Goal: Task Accomplishment & Management: Use online tool/utility

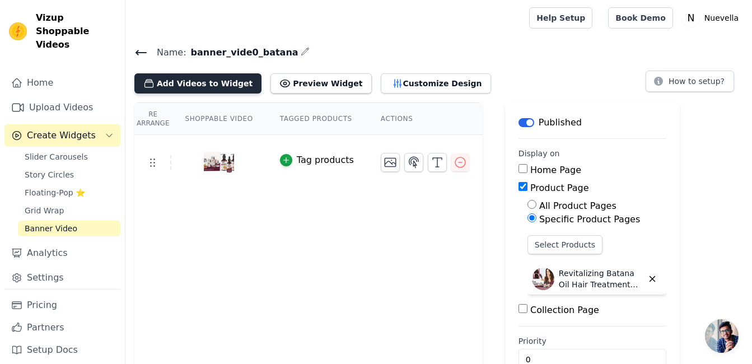
click at [211, 85] on button "Add Videos to Widget" at bounding box center [197, 83] width 127 height 20
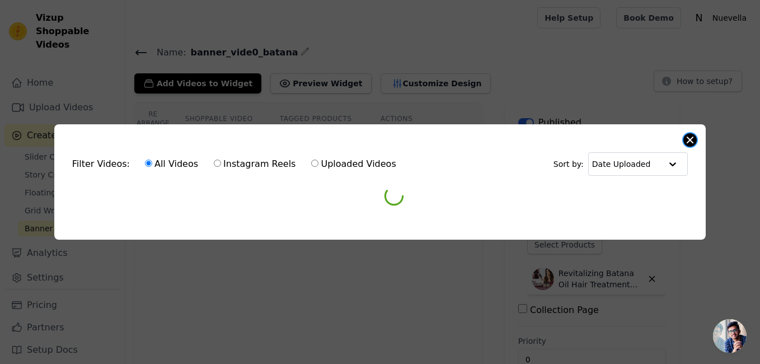
click at [691, 138] on button "Close modal" at bounding box center [690, 139] width 13 height 13
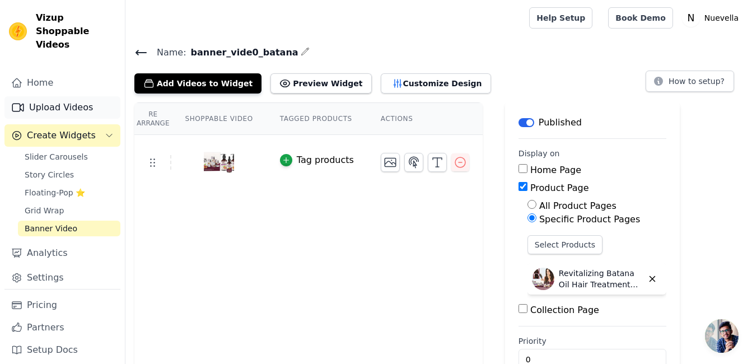
click at [60, 96] on link "Upload Videos" at bounding box center [62, 107] width 116 height 22
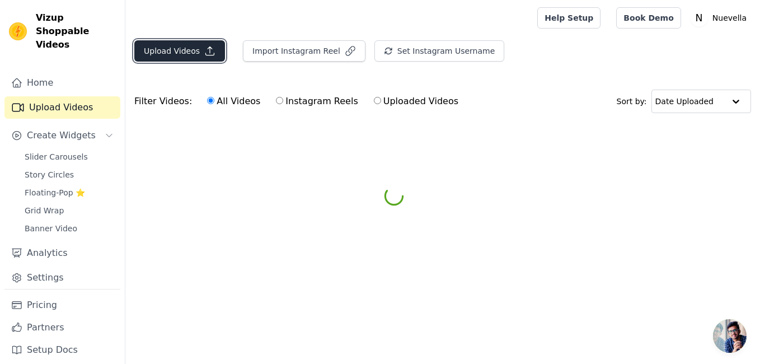
click at [180, 58] on button "Upload Videos" at bounding box center [179, 50] width 91 height 21
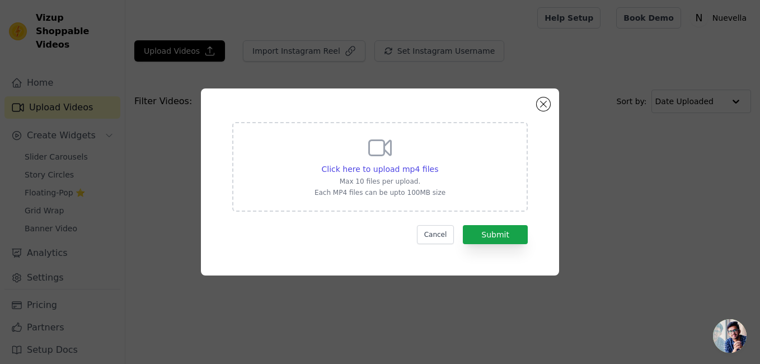
click at [393, 177] on p "Max 10 files per upload." at bounding box center [380, 181] width 131 height 9
click at [438, 163] on input "Click here to upload mp4 files Max 10 files per upload. Each MP4 files can be u…" at bounding box center [438, 163] width 1 height 1
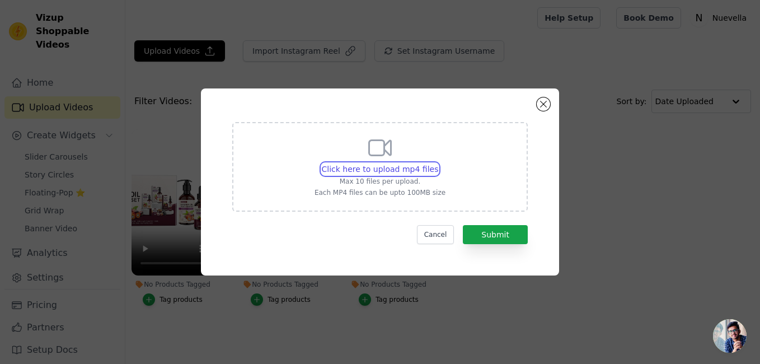
type input "C:\fakepath\0831 (3).mp4"
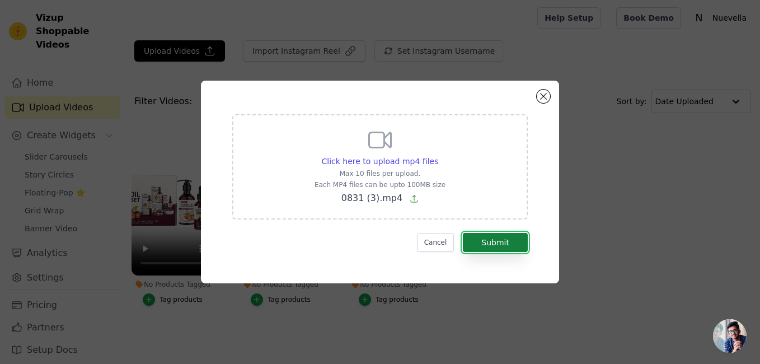
click at [499, 244] on button "Submit" at bounding box center [495, 242] width 65 height 19
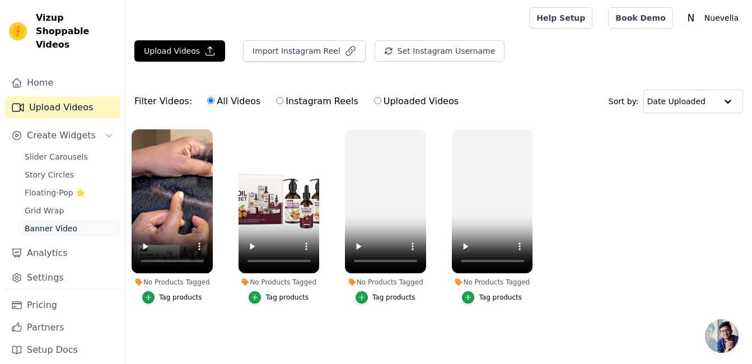
click at [55, 223] on span "Banner Video" at bounding box center [51, 228] width 53 height 11
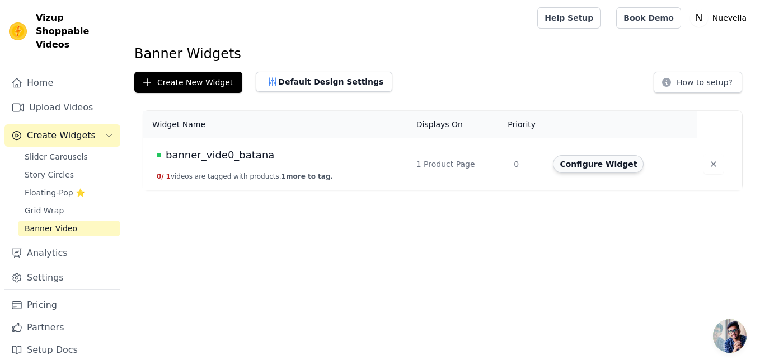
click at [585, 165] on button "Configure Widget" at bounding box center [598, 164] width 91 height 18
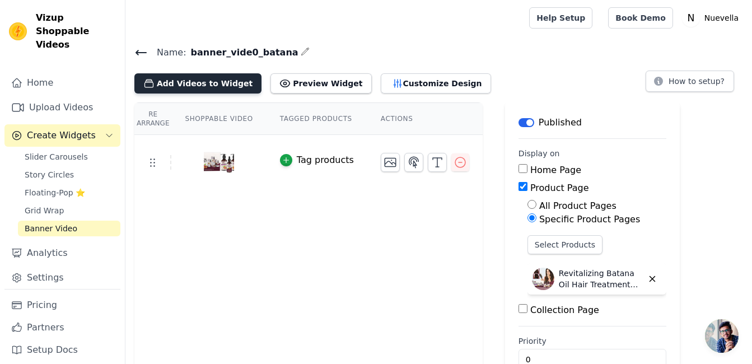
click at [226, 78] on button "Add Videos to Widget" at bounding box center [197, 83] width 127 height 20
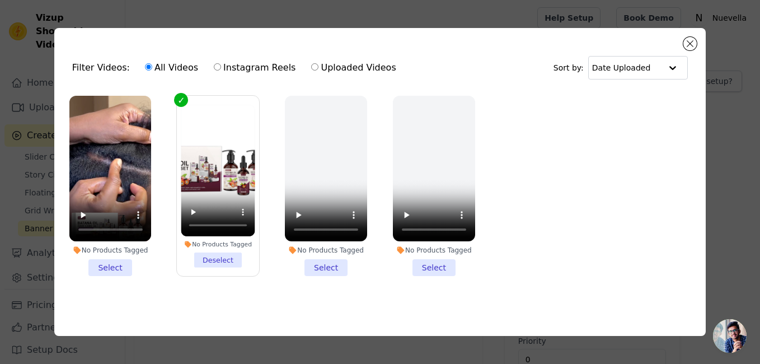
click at [100, 264] on li "No Products Tagged Select" at bounding box center [110, 186] width 82 height 181
click at [0, 0] on input "No Products Tagged Select" at bounding box center [0, 0] width 0 height 0
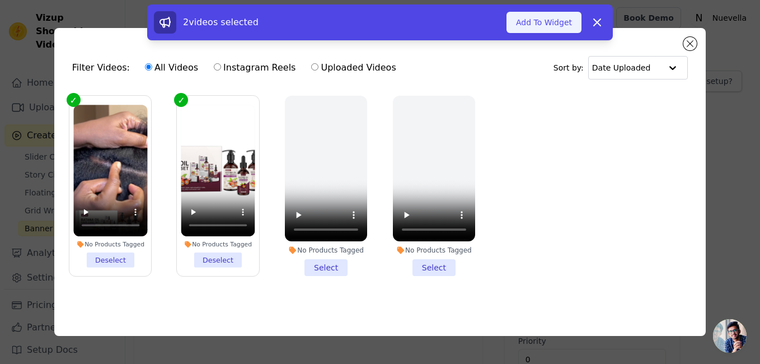
click at [558, 19] on button "Add To Widget" at bounding box center [544, 22] width 75 height 21
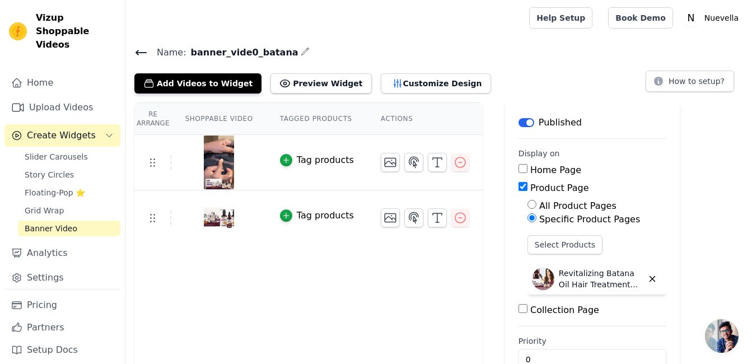
click at [424, 33] on div at bounding box center [324, 18] width 381 height 36
click at [66, 96] on link "Upload Videos" at bounding box center [62, 107] width 116 height 22
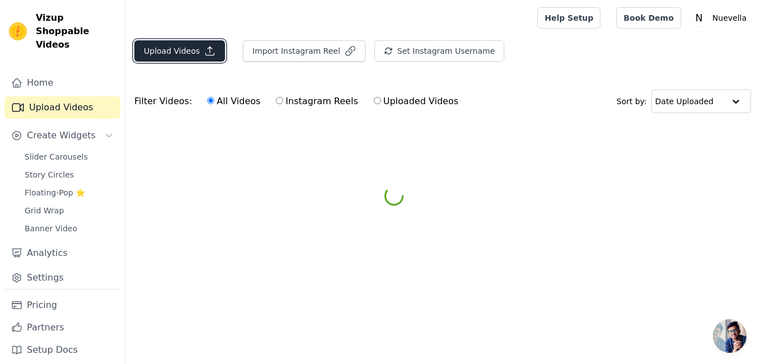
click at [180, 59] on button "Upload Videos" at bounding box center [179, 50] width 91 height 21
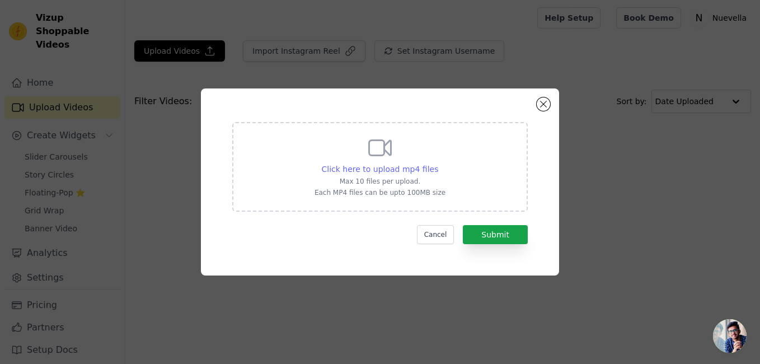
click at [408, 171] on span "Click here to upload mp4 files" at bounding box center [380, 169] width 117 height 9
click at [438, 163] on input "Click here to upload mp4 files Max 10 files per upload. Each MP4 files can be u…" at bounding box center [438, 163] width 1 height 1
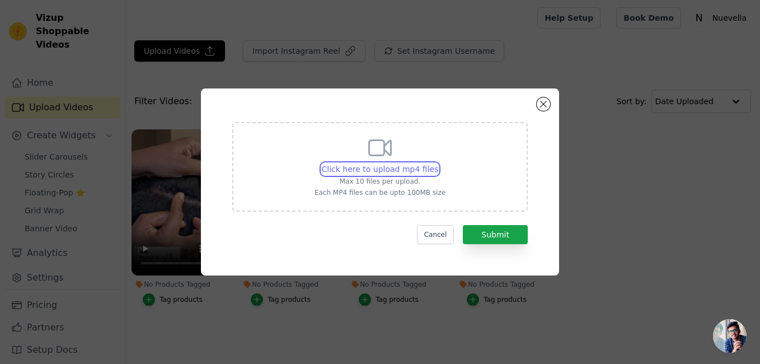
type input "C:\fakepath\0831 (3)(1).mp4"
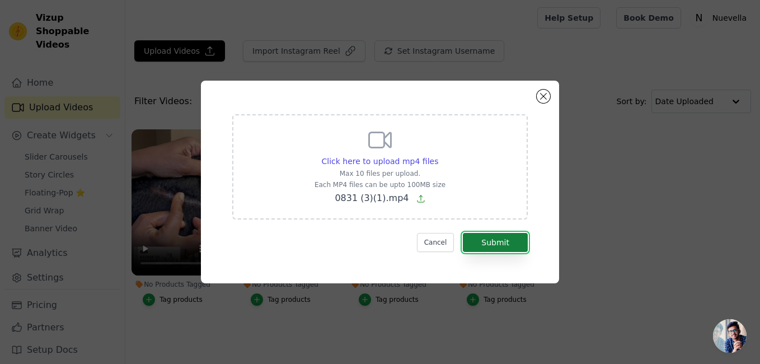
click at [485, 239] on button "Submit" at bounding box center [495, 242] width 65 height 19
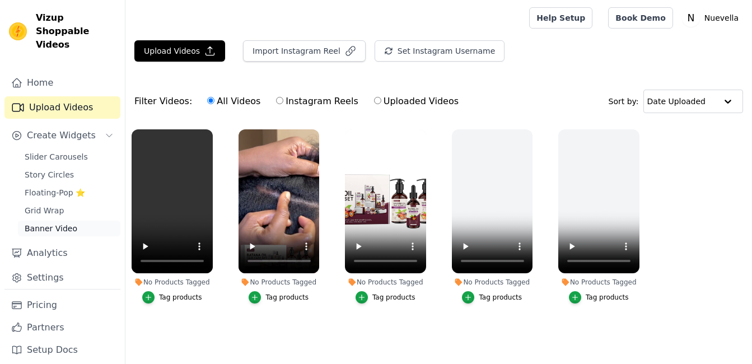
click at [60, 223] on span "Banner Video" at bounding box center [51, 228] width 53 height 11
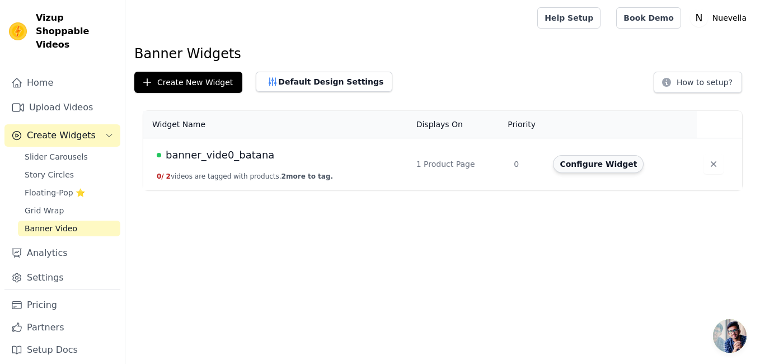
click at [612, 162] on button "Configure Widget" at bounding box center [598, 164] width 91 height 18
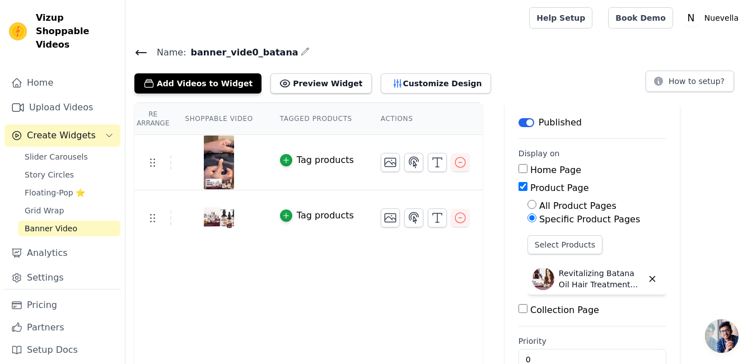
scroll to position [28, 0]
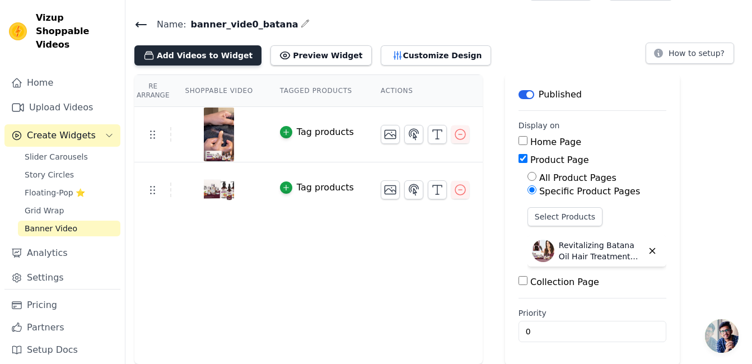
click at [206, 58] on button "Add Videos to Widget" at bounding box center [197, 55] width 127 height 20
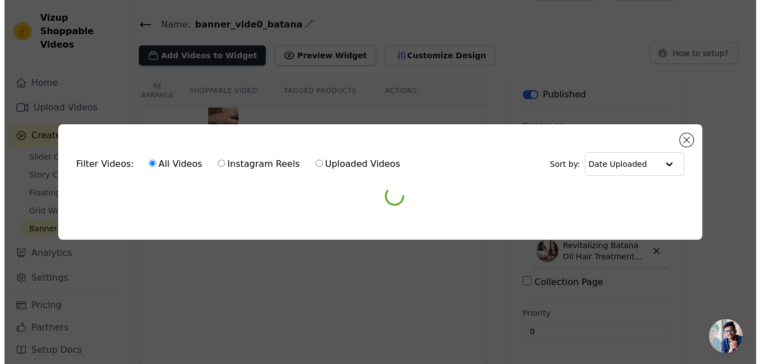
scroll to position [0, 0]
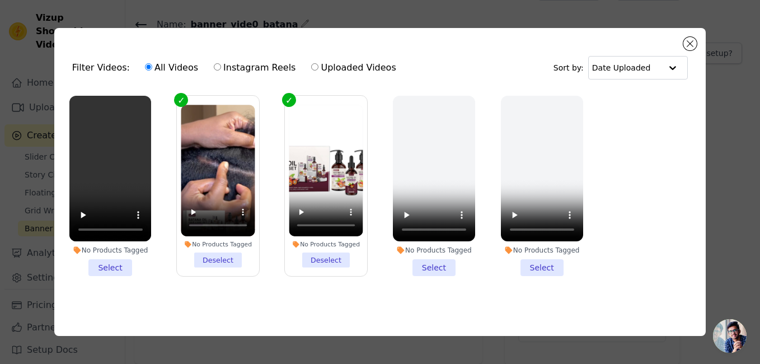
click at [108, 265] on li "No Products Tagged Select" at bounding box center [110, 186] width 82 height 181
click at [0, 0] on input "No Products Tagged Select" at bounding box center [0, 0] width 0 height 0
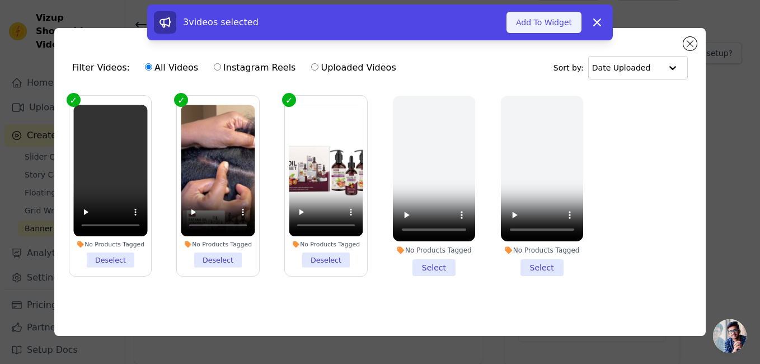
click at [543, 18] on button "Add To Widget" at bounding box center [544, 22] width 75 height 21
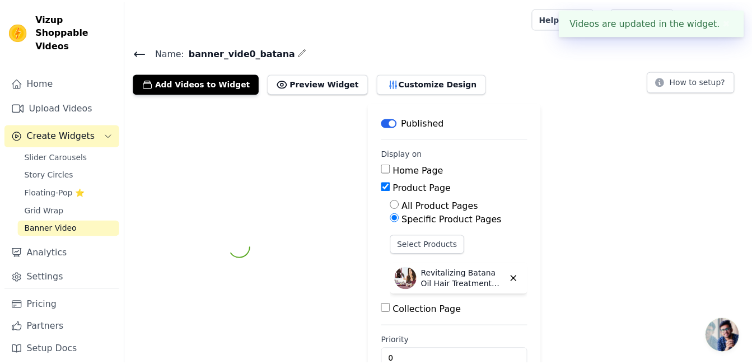
scroll to position [28, 0]
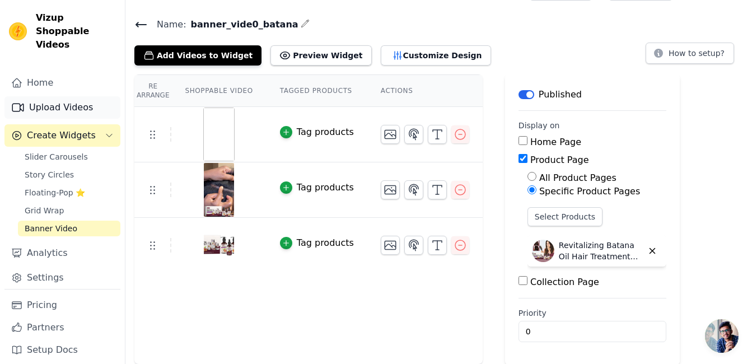
drag, startPoint x: 62, startPoint y: 94, endPoint x: 77, endPoint y: 93, distance: 15.2
click at [62, 96] on link "Upload Videos" at bounding box center [62, 107] width 116 height 22
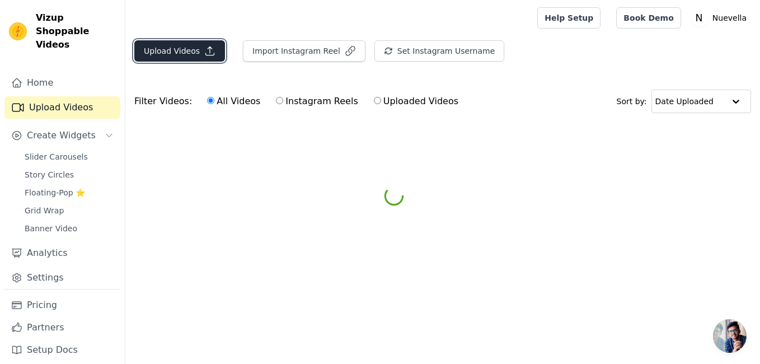
click at [179, 49] on button "Upload Videos" at bounding box center [179, 50] width 91 height 21
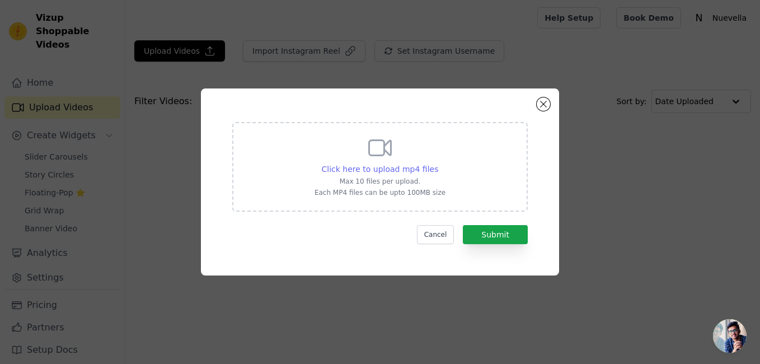
click at [412, 170] on span "Click here to upload mp4 files" at bounding box center [380, 169] width 117 height 9
click at [438, 163] on input "Click here to upload mp4 files Max 10 files per upload. Each MP4 files can be u…" at bounding box center [438, 163] width 1 height 1
type input "C:\fakepath\0831 (3)(2).mp4"
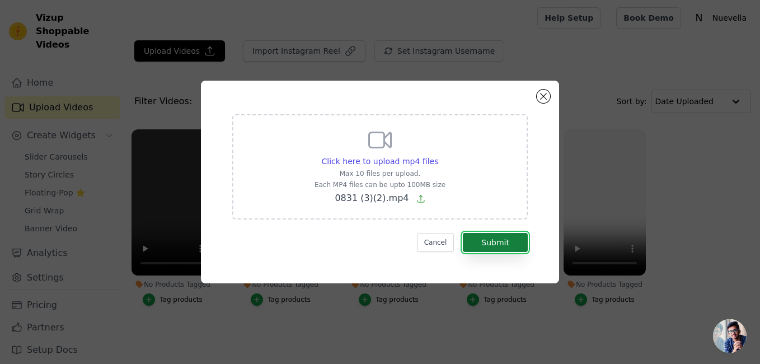
click at [505, 241] on button "Submit" at bounding box center [495, 242] width 65 height 19
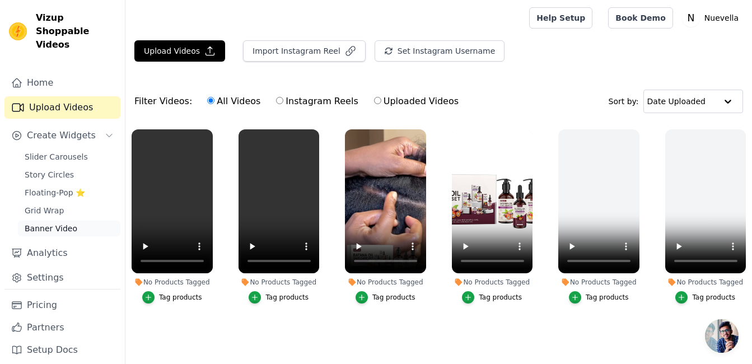
click at [48, 223] on span "Banner Video" at bounding box center [51, 228] width 53 height 11
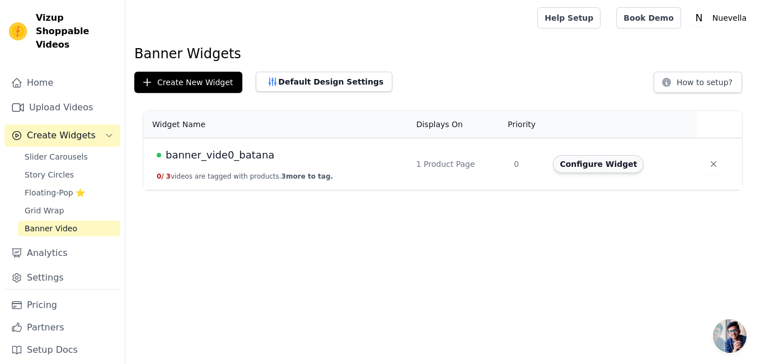
click at [596, 165] on button "Configure Widget" at bounding box center [598, 164] width 91 height 18
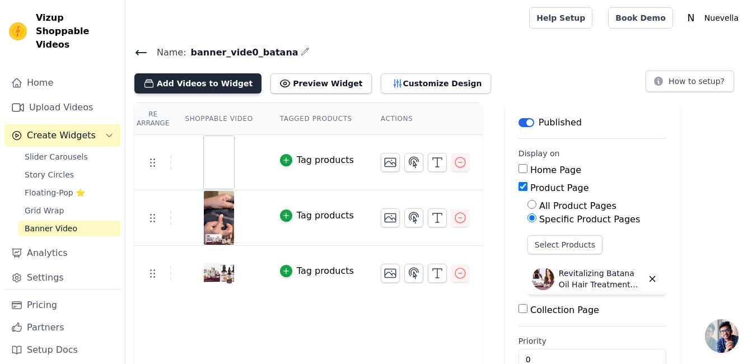
click at [203, 83] on button "Add Videos to Widget" at bounding box center [197, 83] width 127 height 20
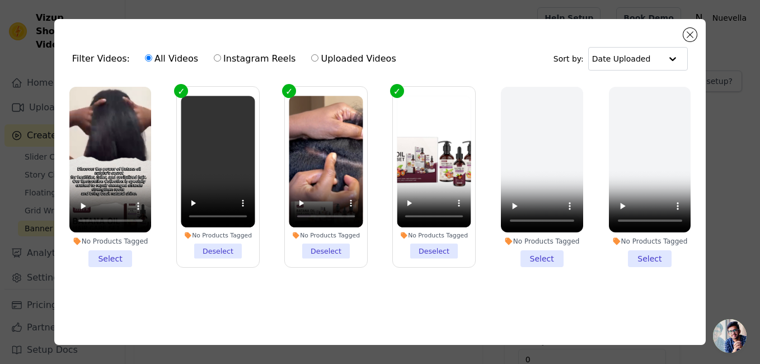
click at [115, 255] on li "No Products Tagged Select" at bounding box center [110, 177] width 82 height 181
click at [0, 0] on input "No Products Tagged Select" at bounding box center [0, 0] width 0 height 0
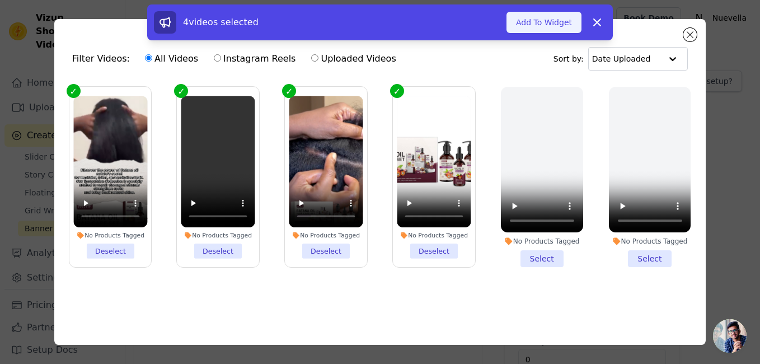
click at [549, 25] on button "Add To Widget" at bounding box center [544, 22] width 75 height 21
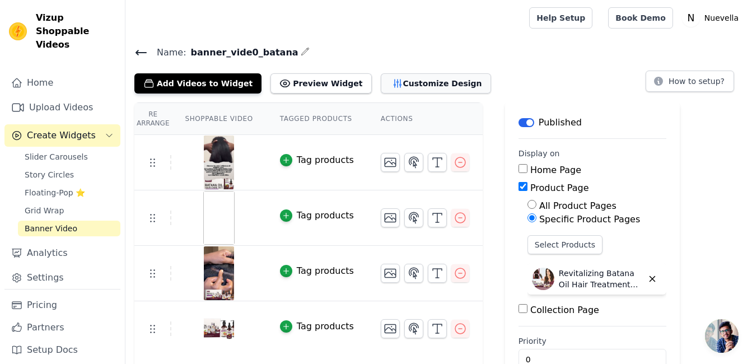
click at [407, 85] on button "Customize Design" at bounding box center [436, 83] width 110 height 20
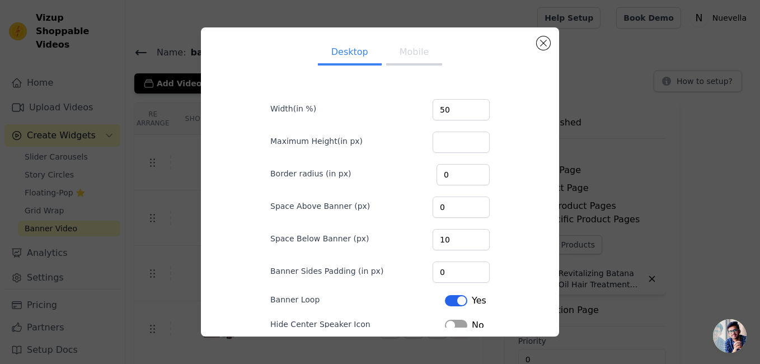
click at [407, 57] on button "Mobile" at bounding box center [414, 53] width 56 height 25
drag, startPoint x: 442, startPoint y: 110, endPoint x: 419, endPoint y: 109, distance: 22.4
click at [419, 109] on div "Width(in %) 75" at bounding box center [379, 109] width 219 height 24
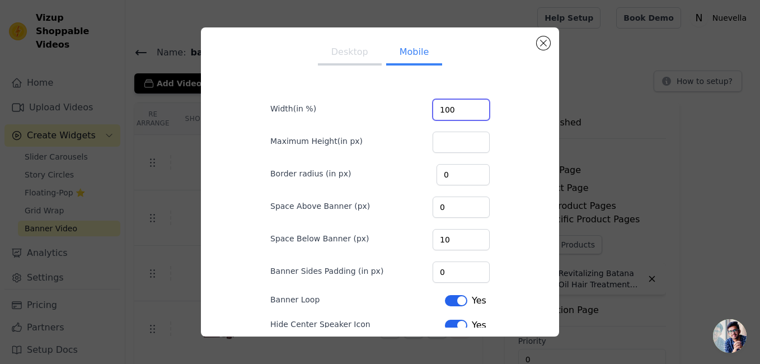
type input "100"
click at [339, 53] on button "Desktop" at bounding box center [350, 53] width 64 height 25
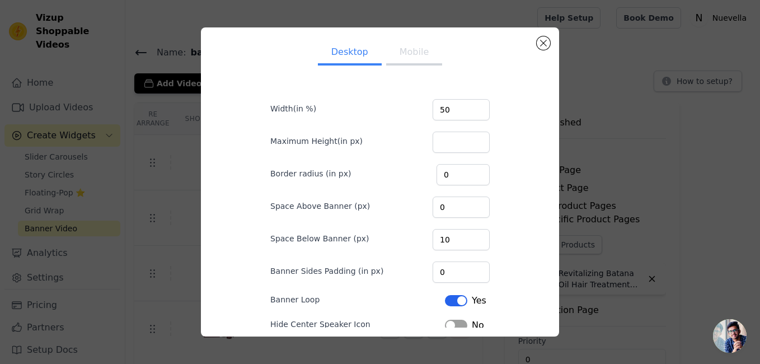
click at [409, 57] on button "Mobile" at bounding box center [414, 53] width 56 height 25
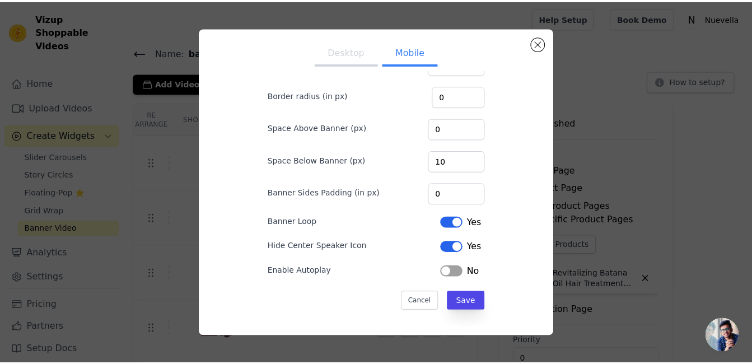
scroll to position [80, 0]
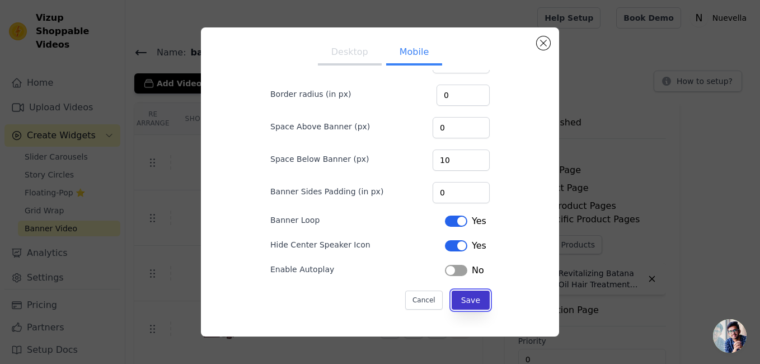
click at [461, 298] on button "Save" at bounding box center [471, 300] width 38 height 19
